Goal: Find specific page/section: Find specific page/section

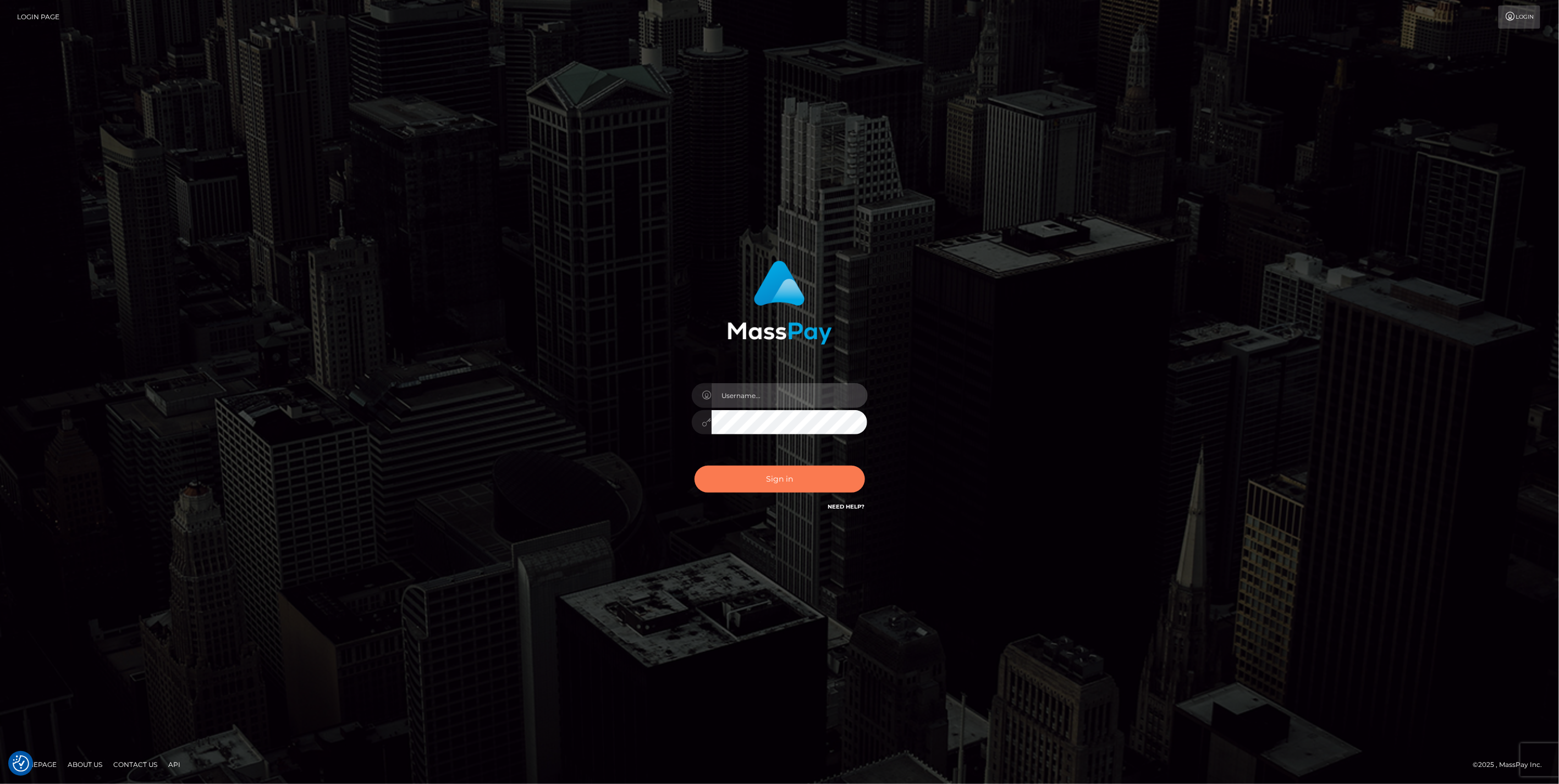
type input "jlo"
click at [779, 486] on button "Sign in" at bounding box center [780, 479] width 171 height 27
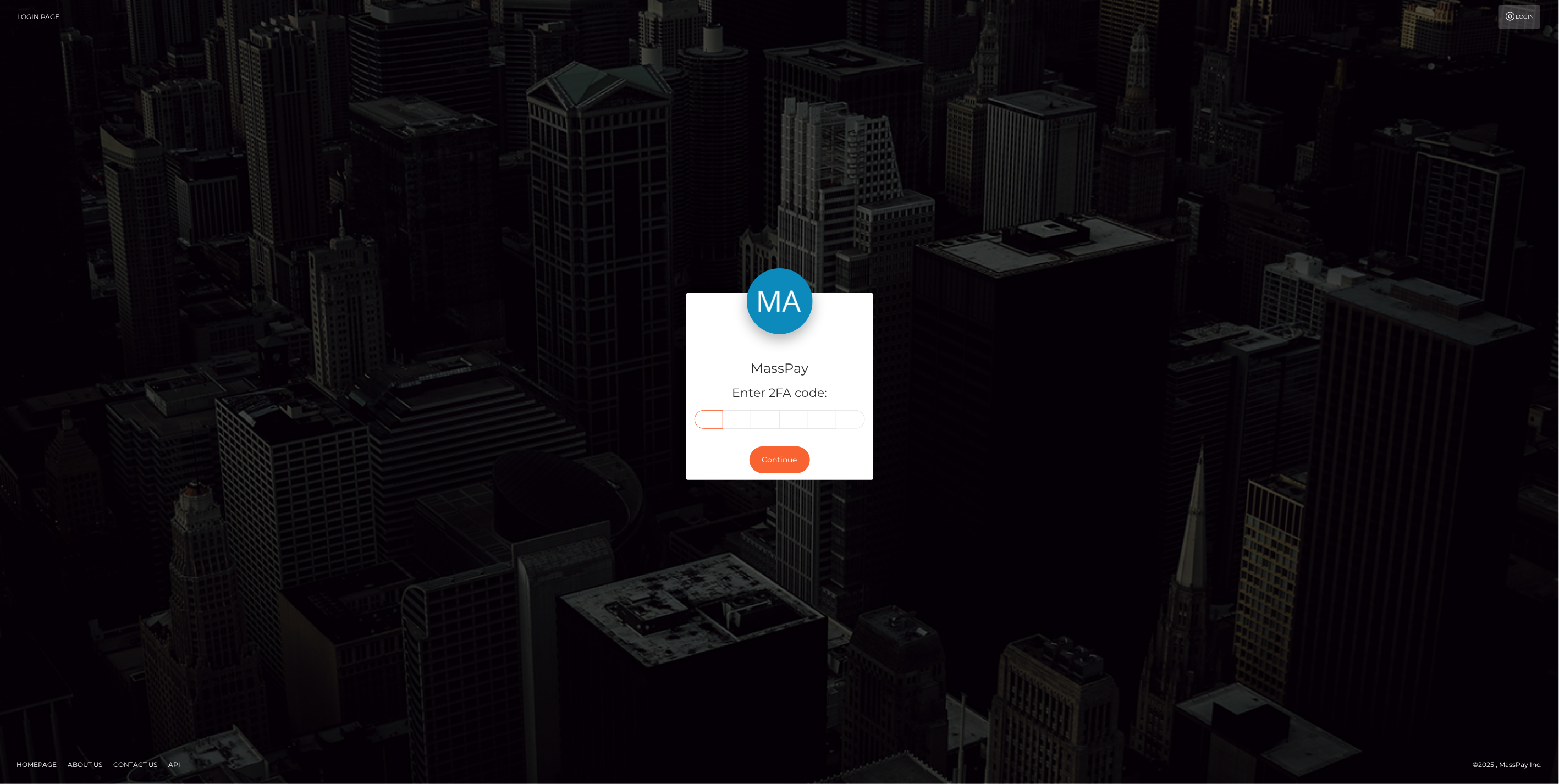
paste input "3"
type input "3"
type input "0"
type input "6"
type input "7"
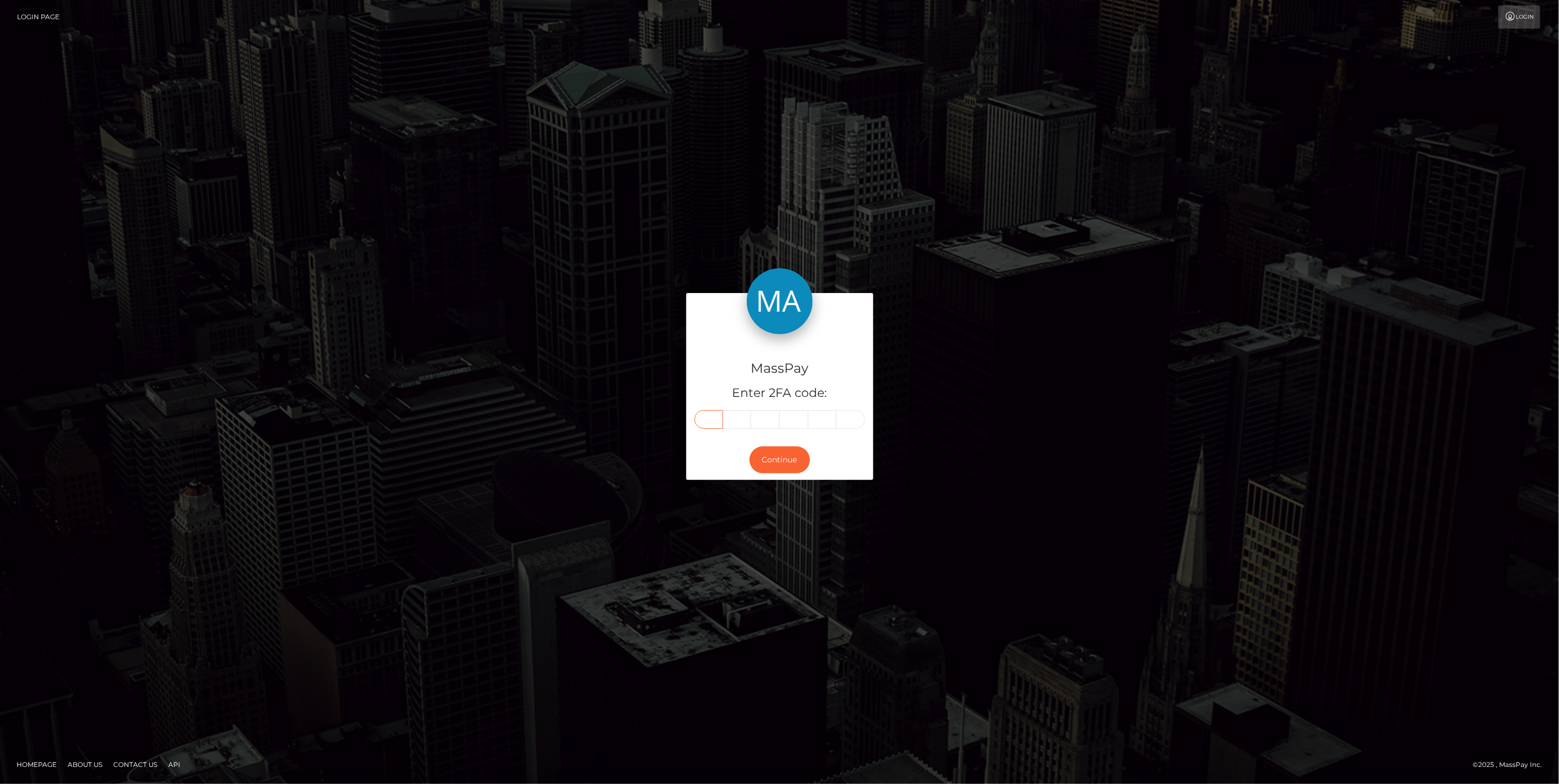
type input "8"
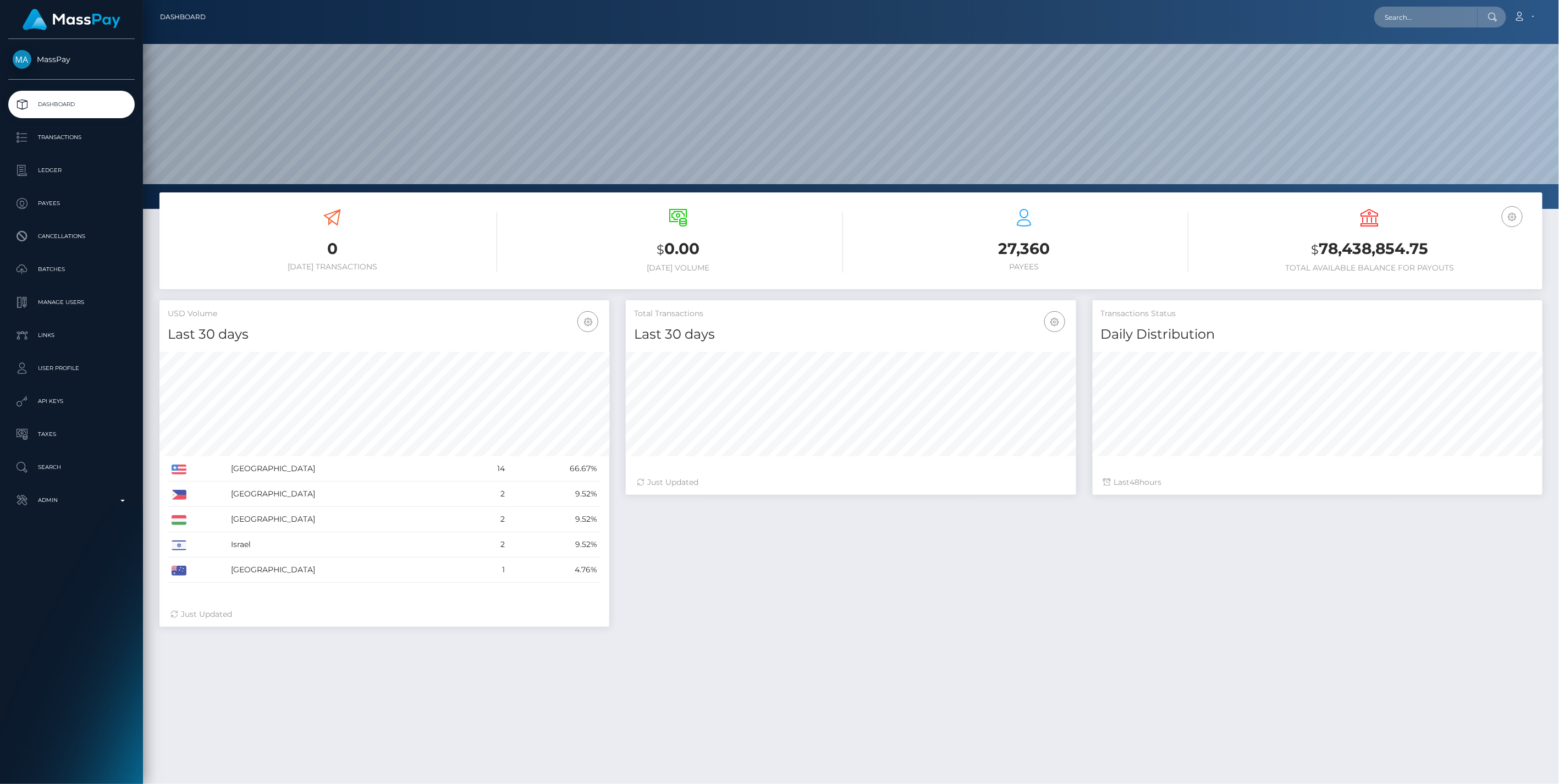
scroll to position [194, 449]
click at [121, 495] on p "Admin" at bounding box center [71, 501] width 118 height 16
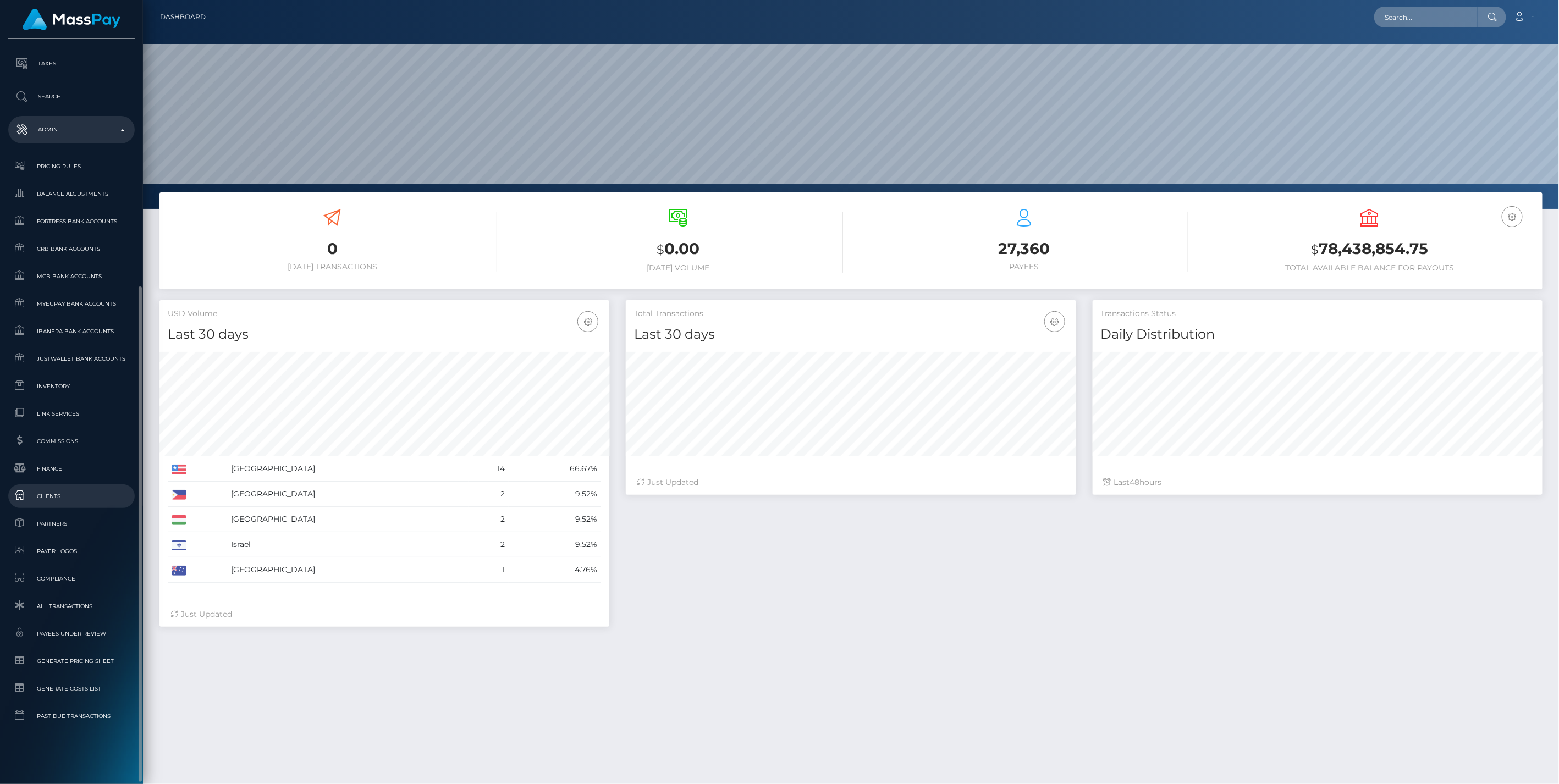
click at [49, 490] on span "Clients" at bounding box center [71, 496] width 118 height 12
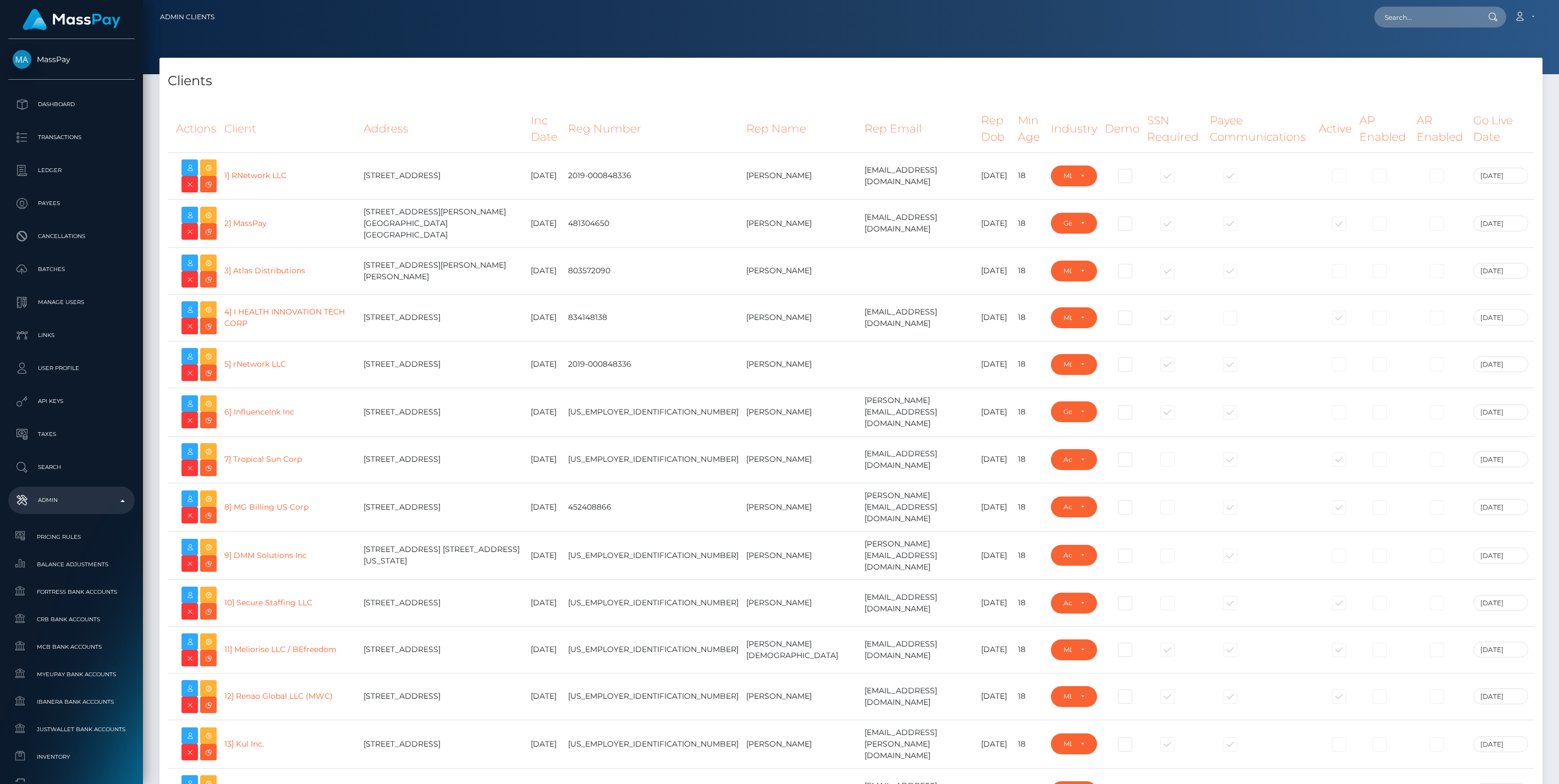
select select "223"
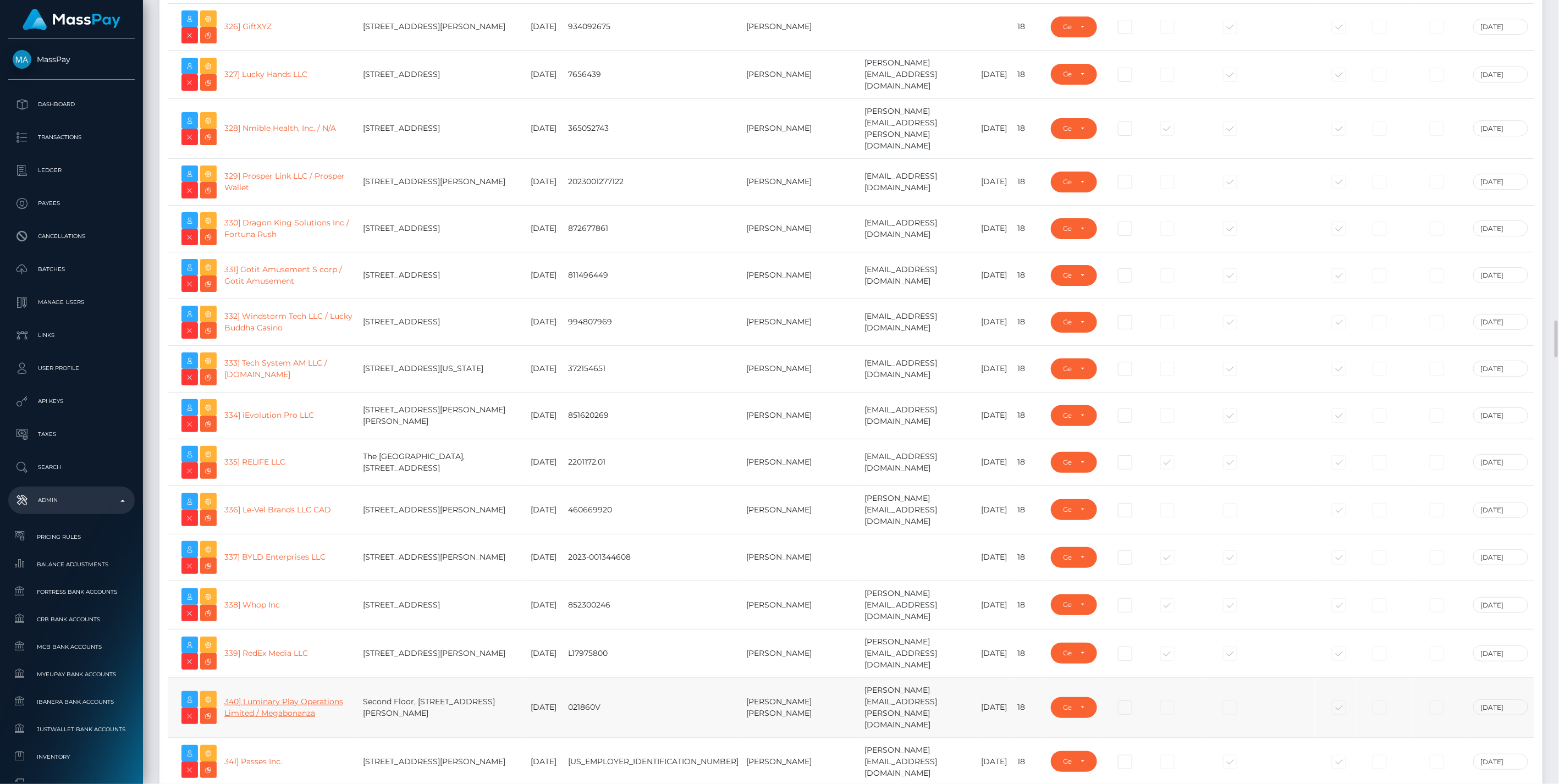
scroll to position [15481, 0]
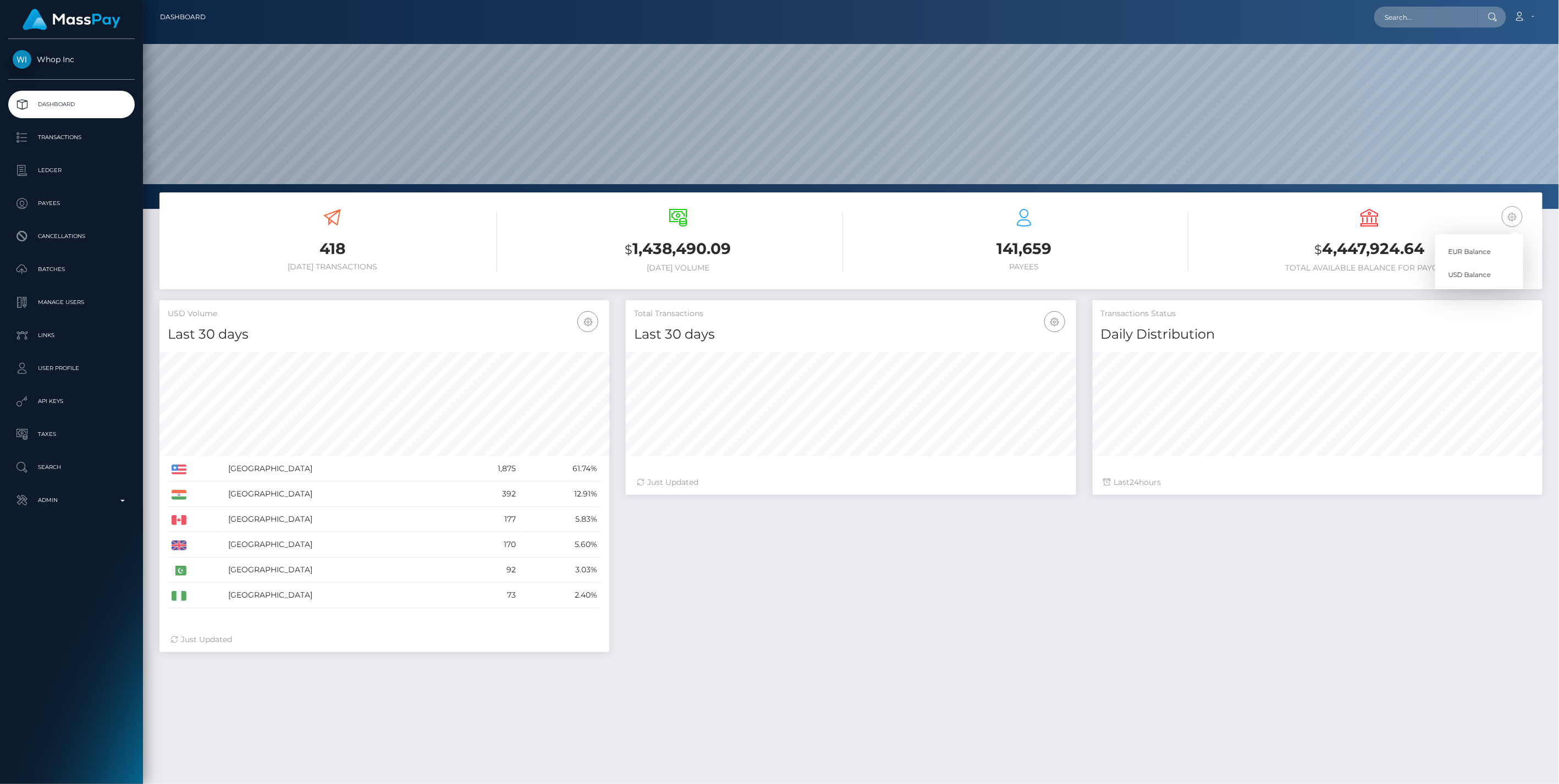
scroll to position [194, 449]
click at [1477, 249] on link "EUR Balance" at bounding box center [1480, 251] width 88 height 21
click at [51, 169] on p "Ledger" at bounding box center [71, 170] width 118 height 16
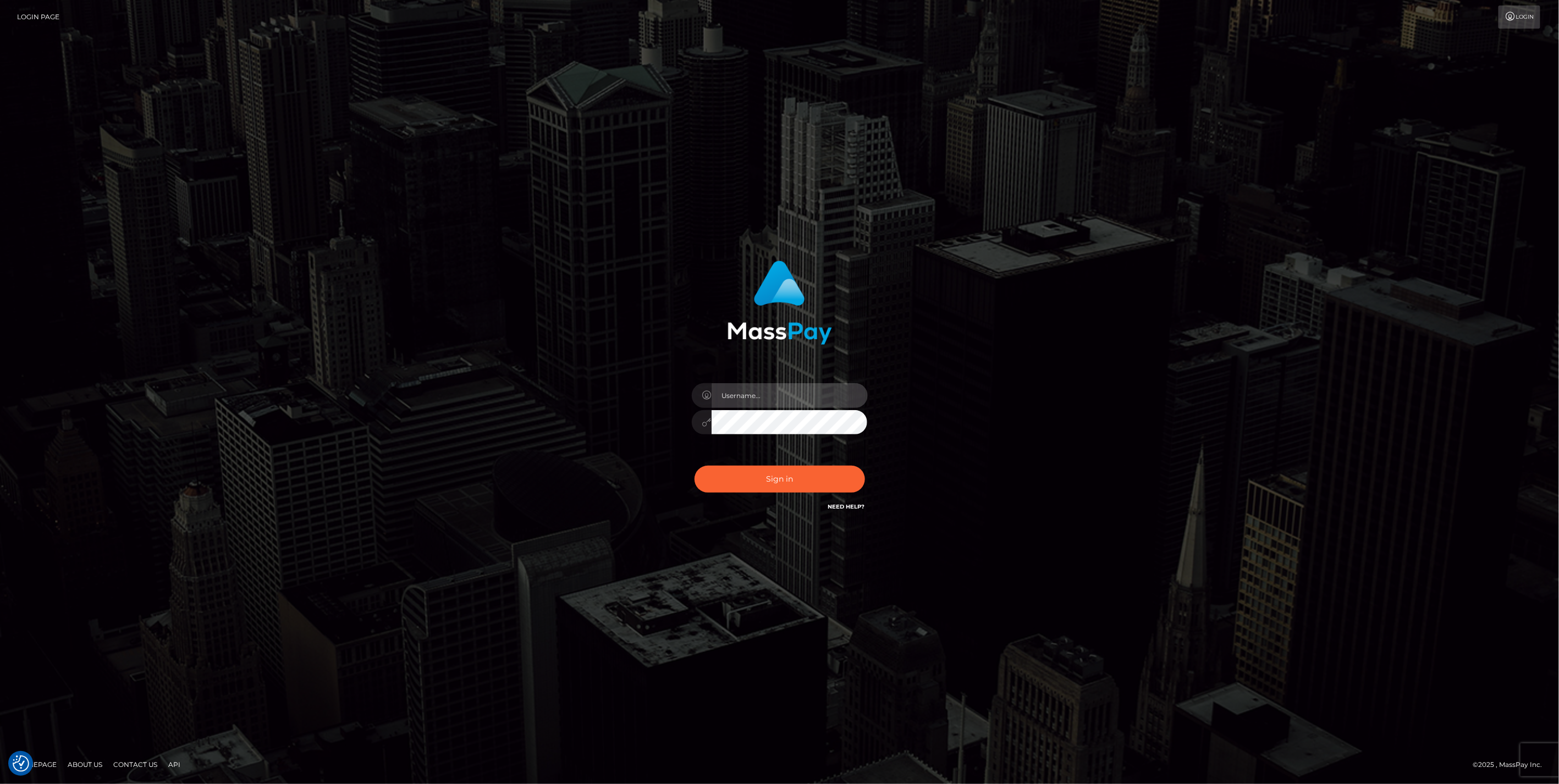
type input "jlo"
click at [787, 484] on button "Sign in" at bounding box center [780, 479] width 171 height 27
type input "jlo"
click at [786, 477] on button "Sign in" at bounding box center [780, 479] width 171 height 27
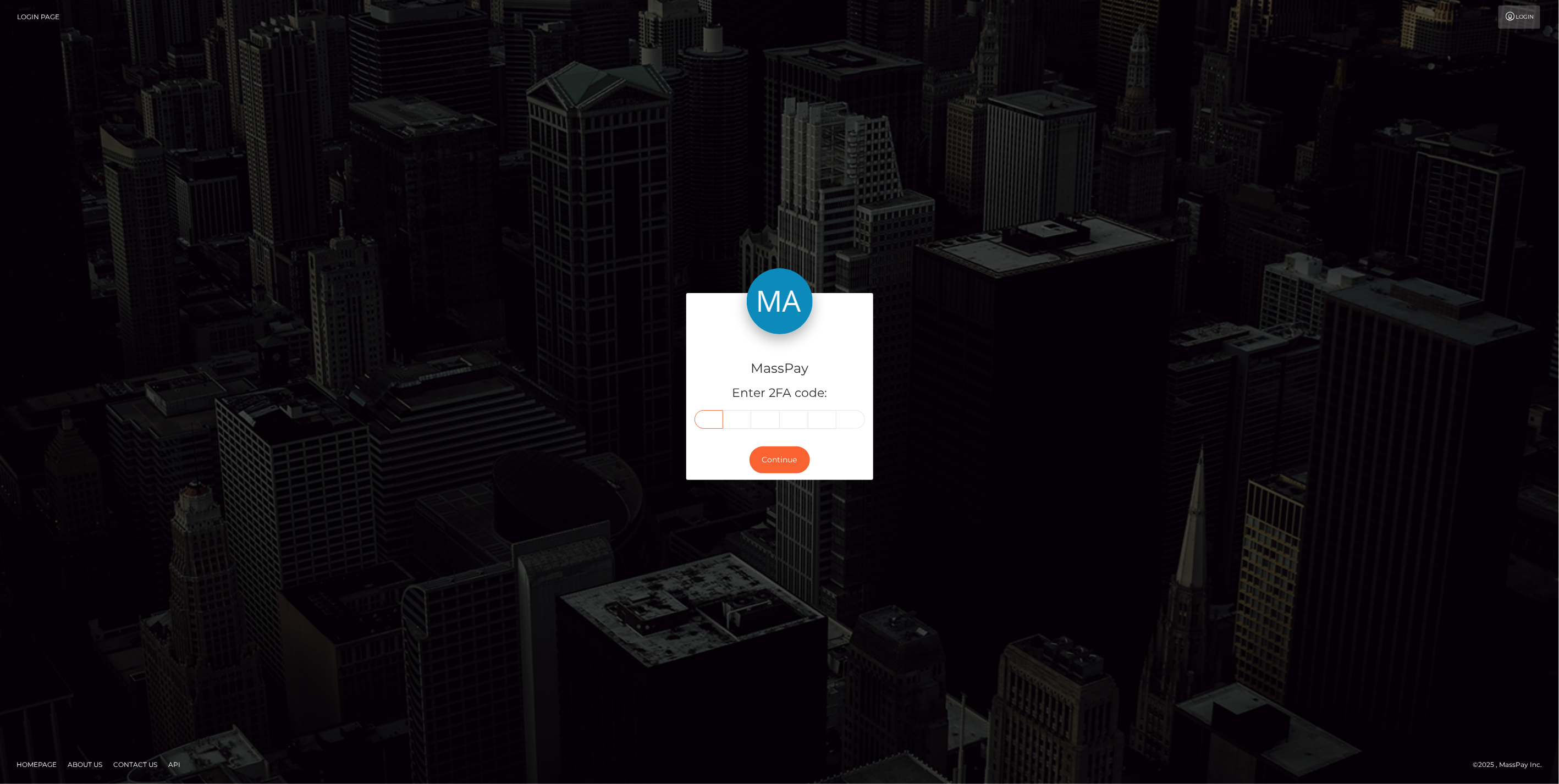
paste input "4"
type input "4"
type input "0"
type input "7"
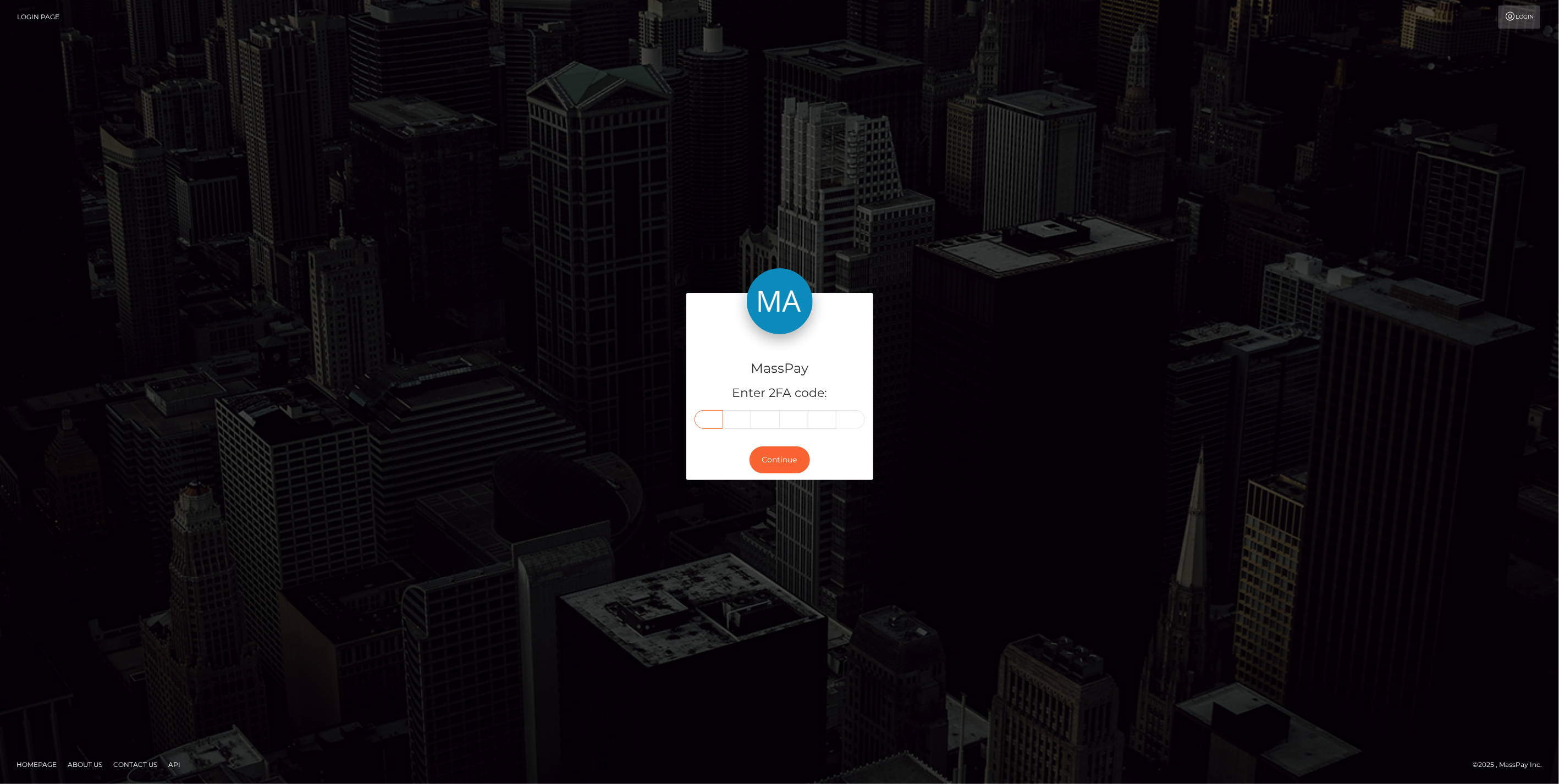
type input "7"
type input "0"
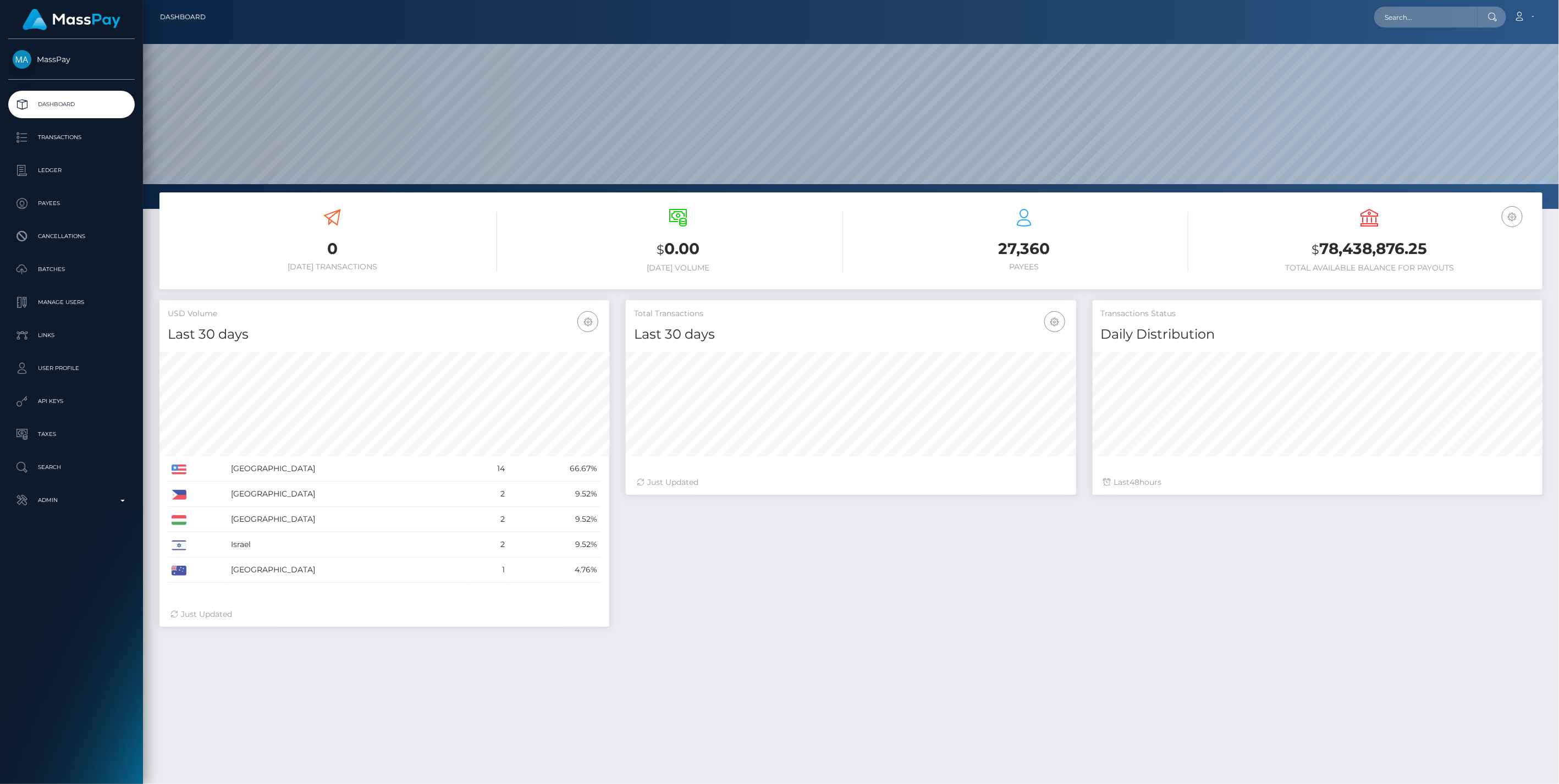
scroll to position [194, 449]
click at [119, 503] on p "Admin" at bounding box center [71, 501] width 118 height 16
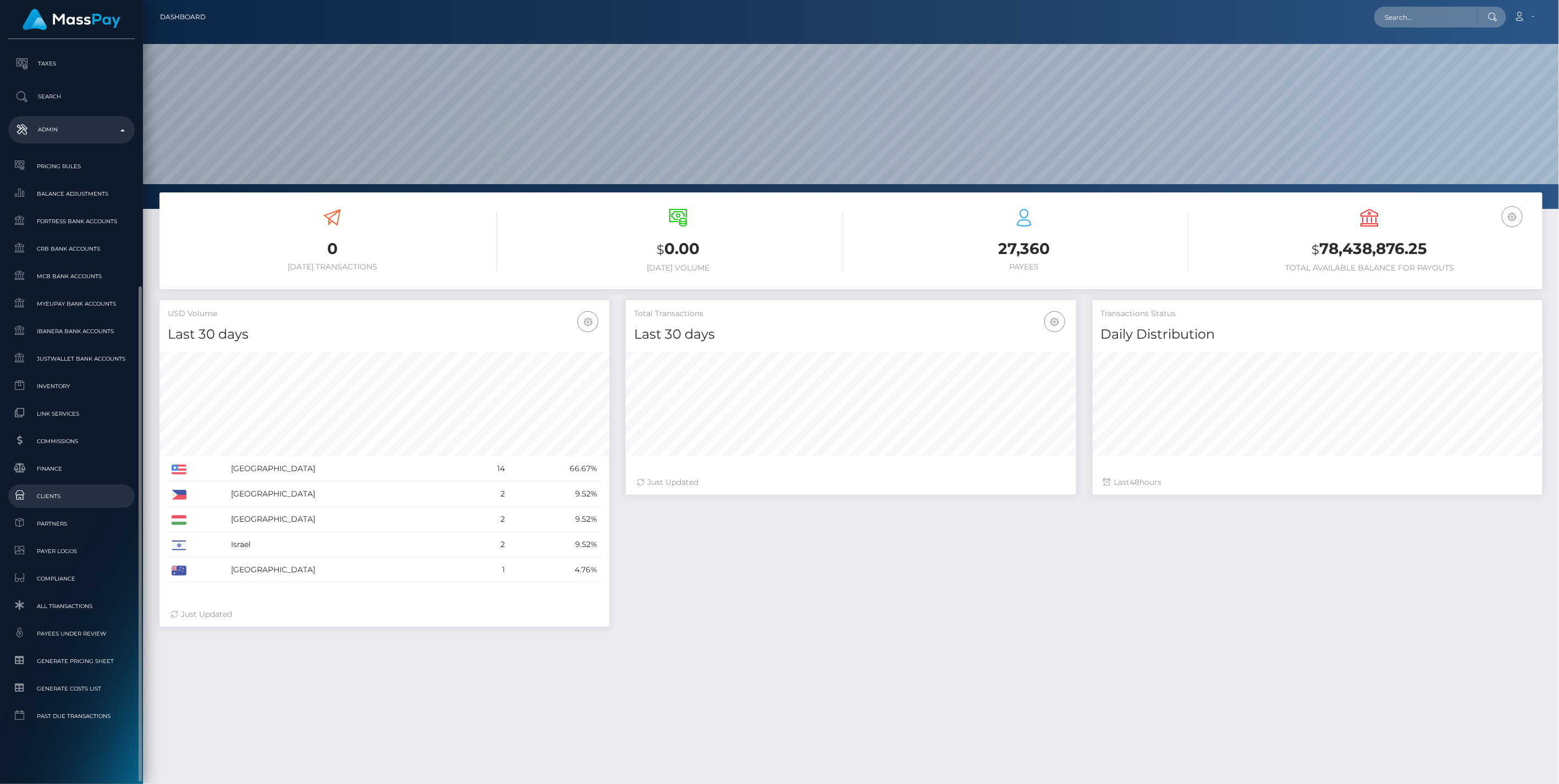
click at [52, 496] on span "Clients" at bounding box center [71, 496] width 118 height 12
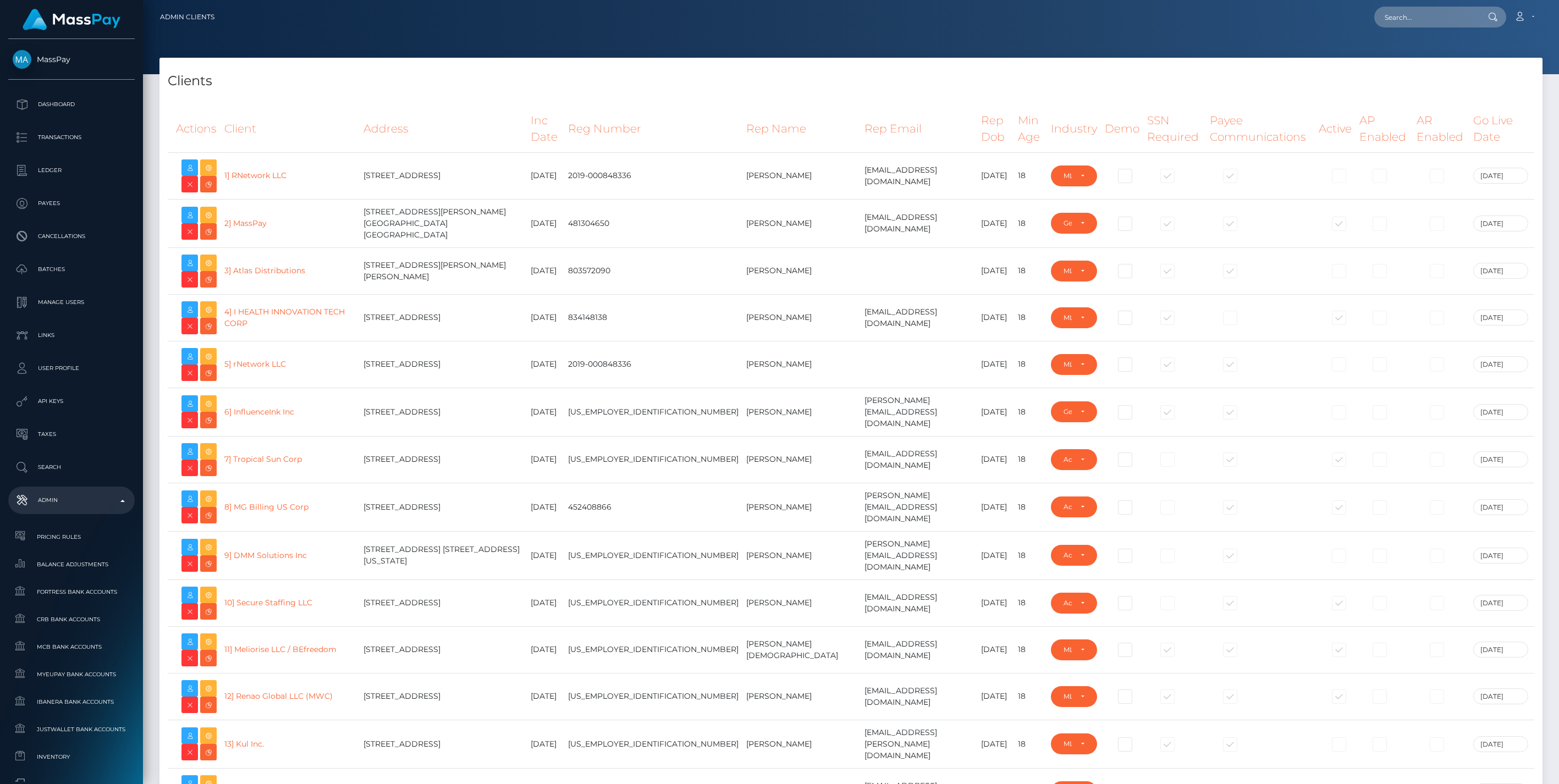
select select "223"
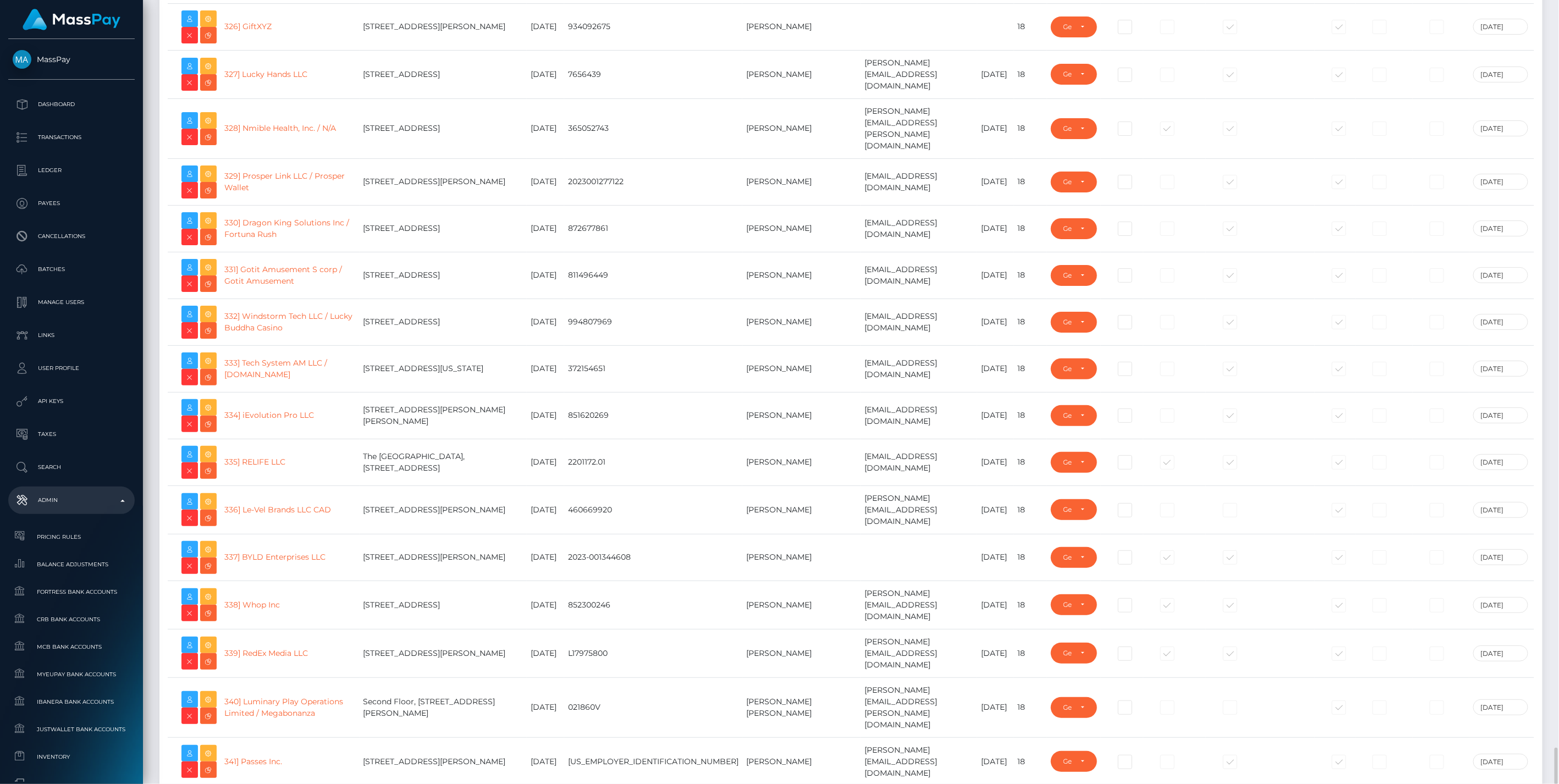
scroll to position [15481, 0]
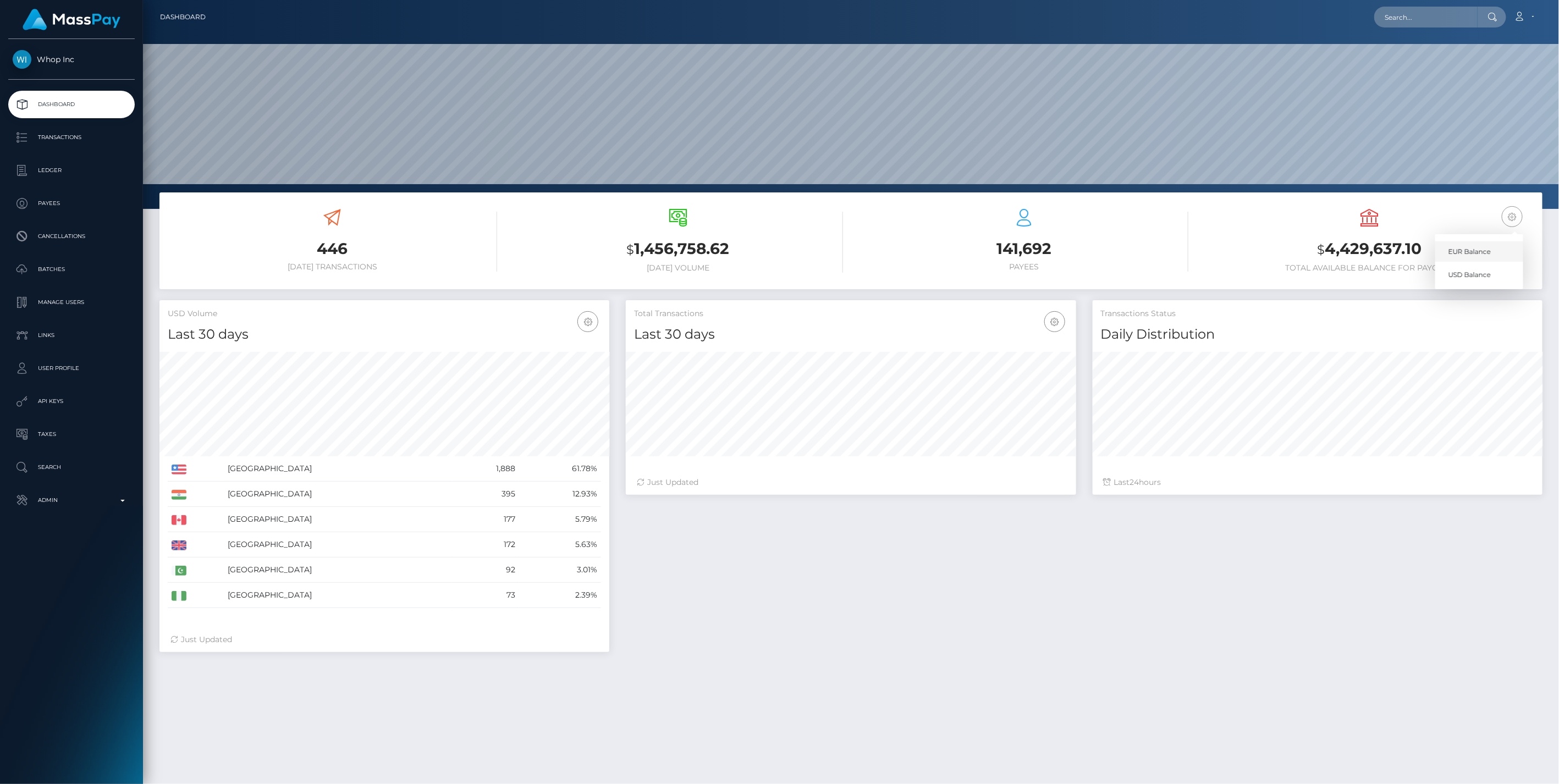
scroll to position [194, 449]
click at [1469, 245] on link "EUR Balance" at bounding box center [1480, 251] width 88 height 21
click at [41, 168] on p "Ledger" at bounding box center [71, 170] width 118 height 16
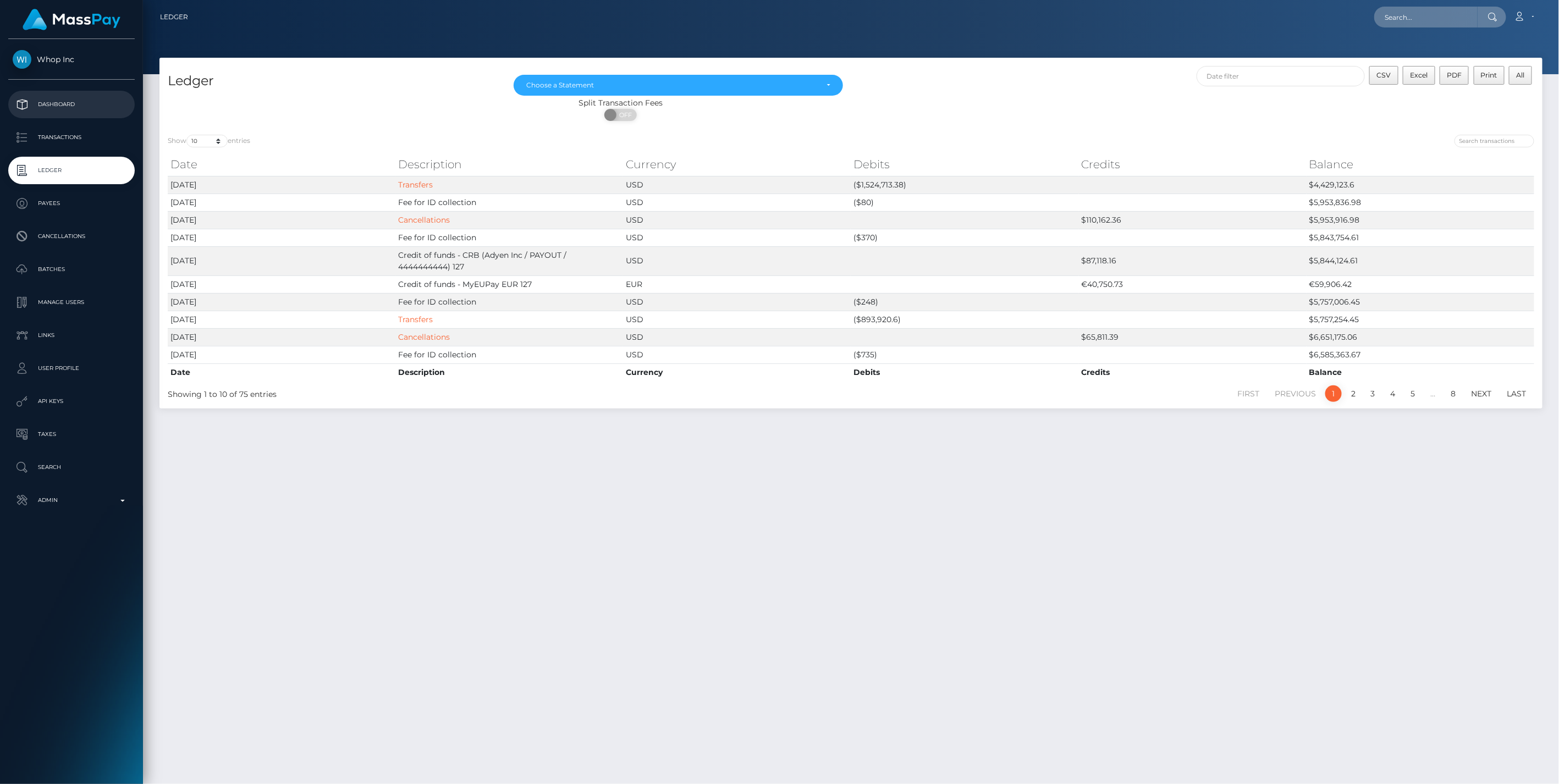
click at [50, 97] on p "Dashboard" at bounding box center [71, 105] width 118 height 16
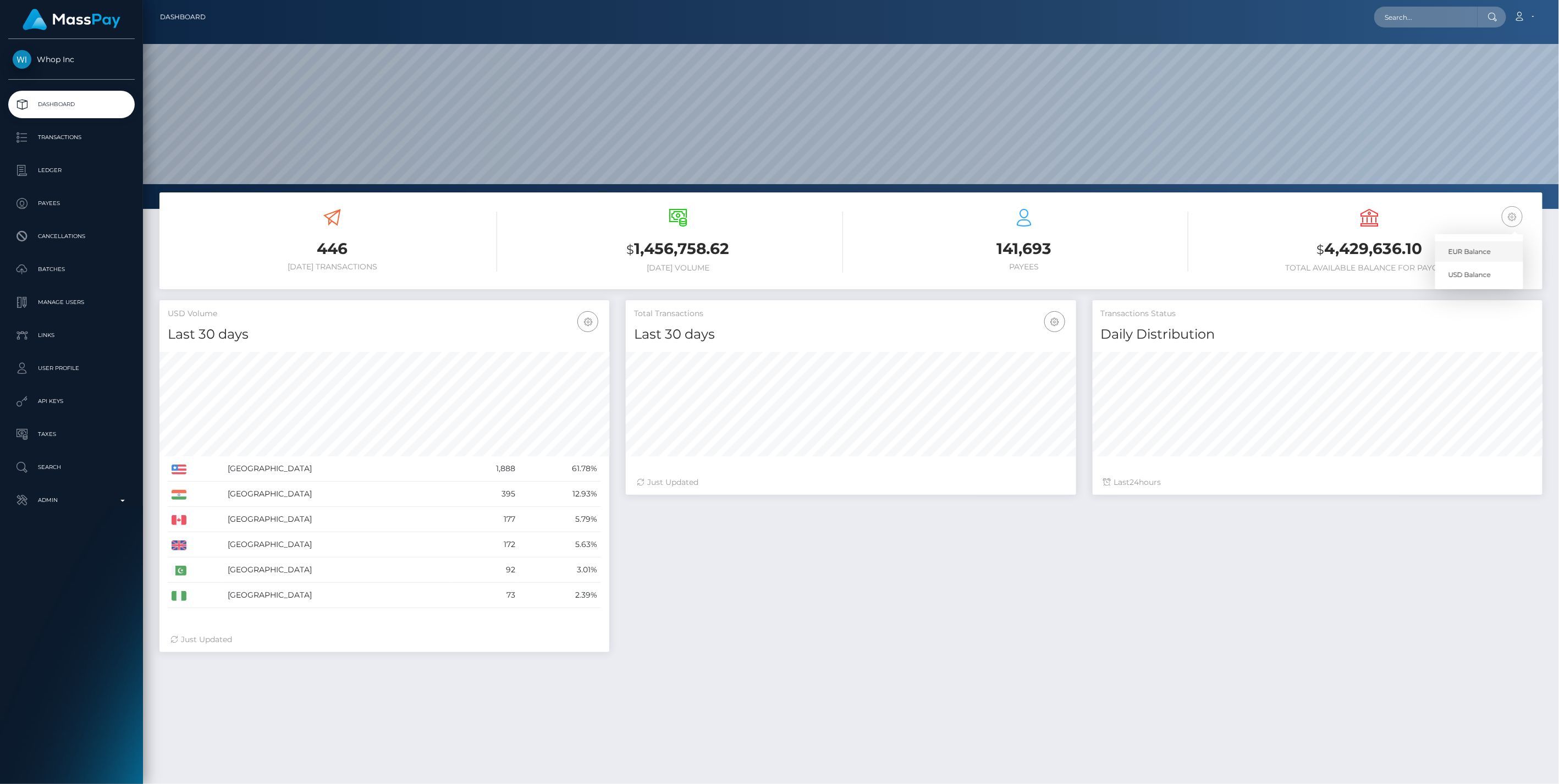
scroll to position [194, 449]
click at [1464, 249] on link "EUR Balance" at bounding box center [1480, 251] width 88 height 21
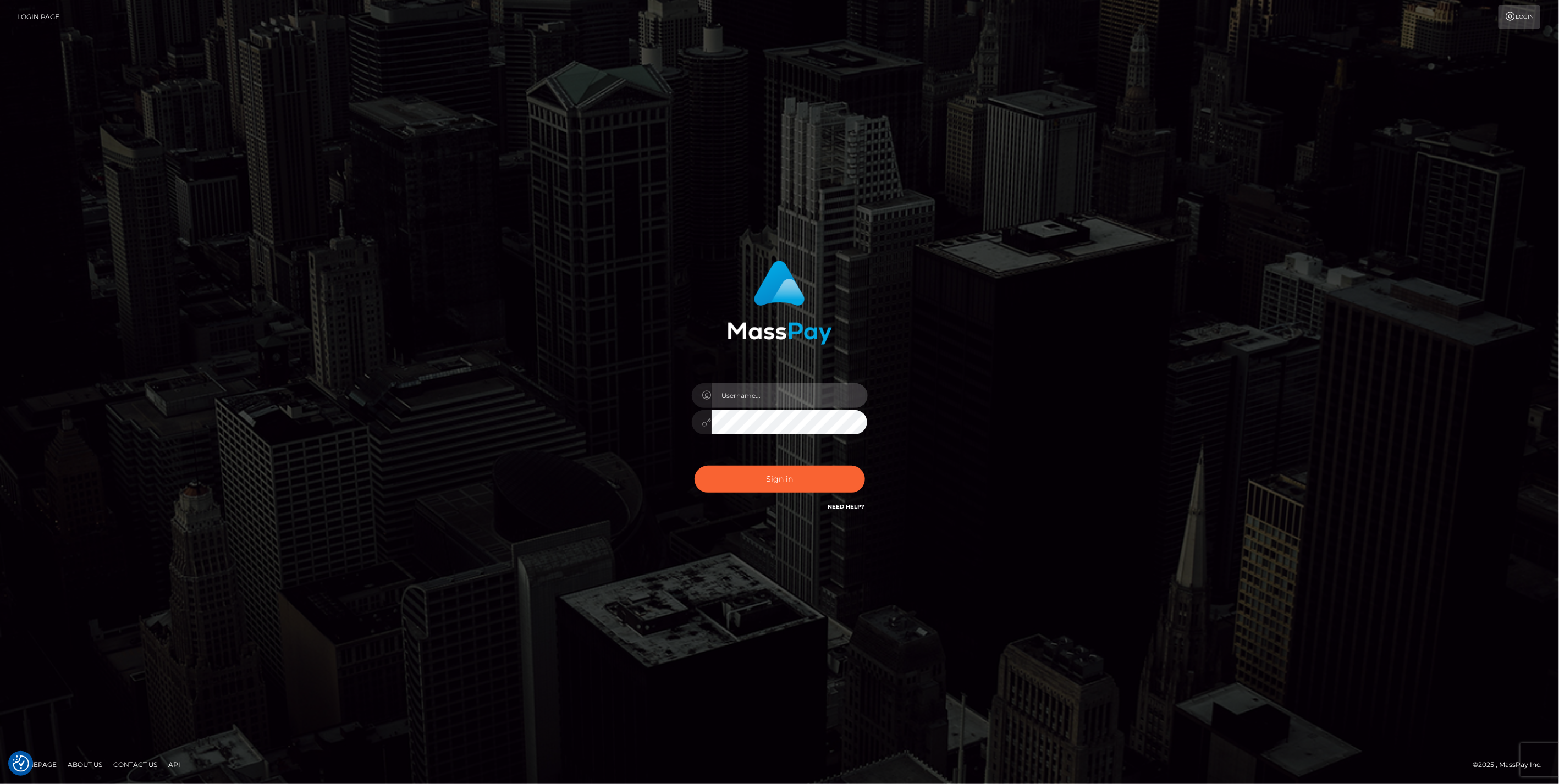
type input "jlo"
